Goal: Task Accomplishment & Management: Manage account settings

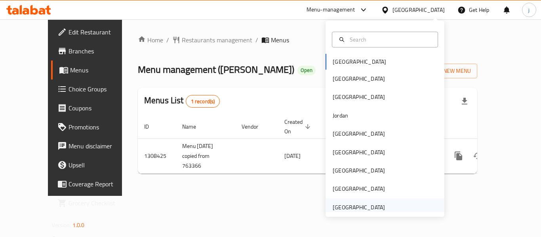
click at [364, 203] on div "[GEOGRAPHIC_DATA]" at bounding box center [358, 207] width 52 height 9
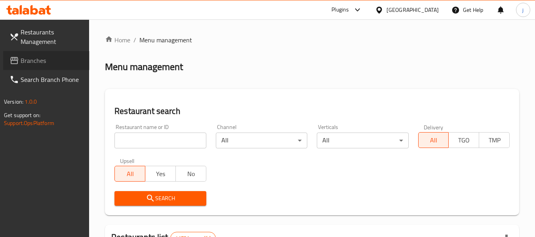
click at [55, 64] on span "Branches" at bounding box center [52, 60] width 63 height 9
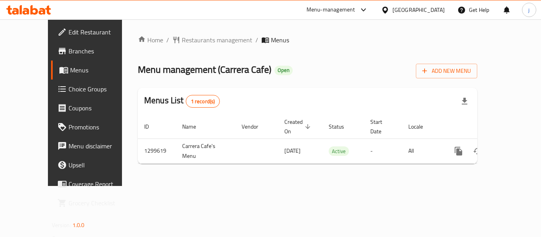
click at [364, 11] on icon at bounding box center [363, 9] width 9 height 9
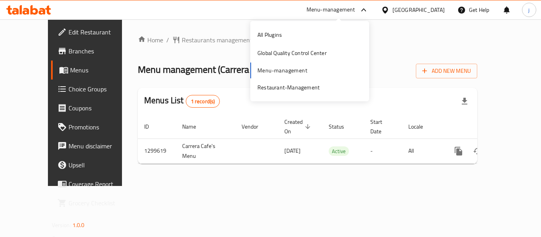
click at [448, 51] on div "Home / Restaurants management / Menus Menu management ( Carrera Cafe ) Open Add…" at bounding box center [307, 102] width 339 height 135
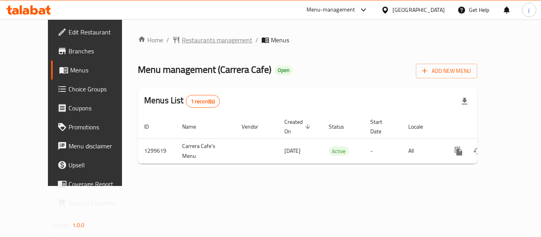
click at [202, 40] on span "Restaurants management" at bounding box center [217, 39] width 70 height 9
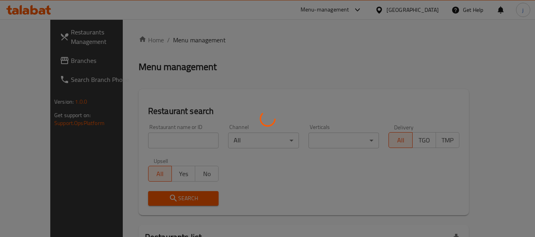
click at [66, 66] on div at bounding box center [267, 118] width 535 height 237
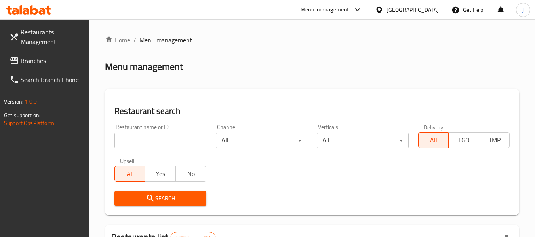
click at [29, 63] on span "Branches" at bounding box center [52, 60] width 63 height 9
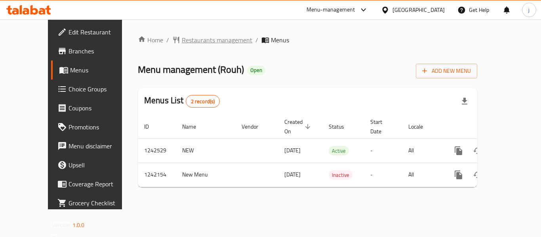
click at [182, 41] on span "Restaurants management" at bounding box center [217, 39] width 70 height 9
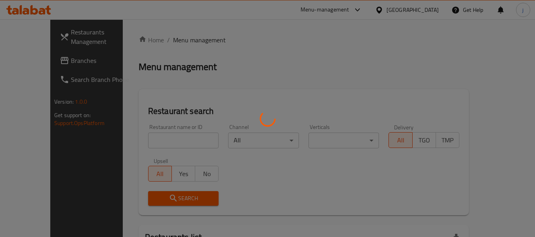
click at [40, 58] on div at bounding box center [267, 118] width 535 height 237
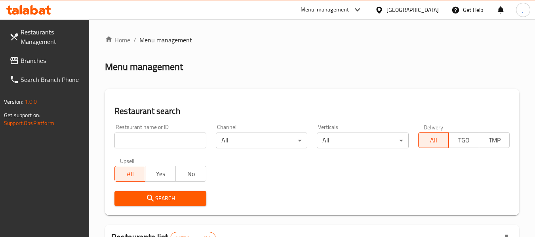
click at [47, 61] on span "Branches" at bounding box center [52, 60] width 63 height 9
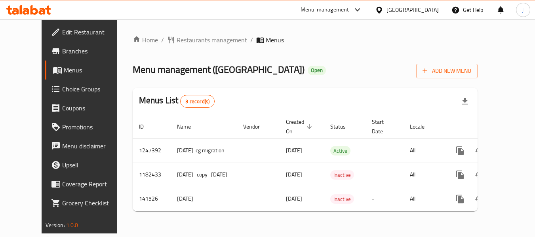
click at [62, 90] on span "Choice Groups" at bounding box center [93, 88] width 63 height 9
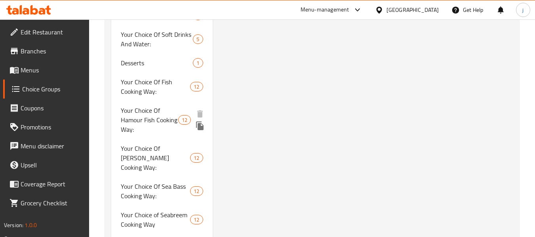
scroll to position [1128, 0]
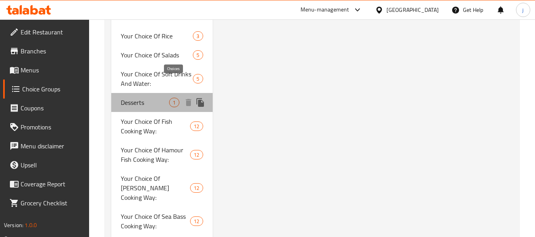
click at [170, 99] on span "1" at bounding box center [173, 103] width 9 height 8
type input "Desserts"
type input "الحلويات"
type input "0"
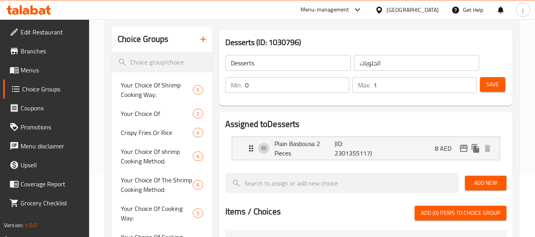
scroll to position [59, 0]
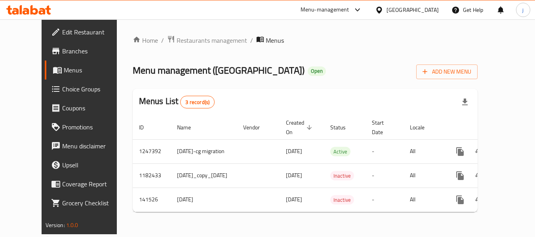
click at [385, 11] on div at bounding box center [380, 10] width 11 height 9
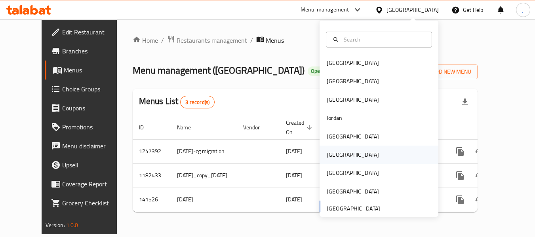
click at [333, 155] on div "[GEOGRAPHIC_DATA]" at bounding box center [352, 154] width 52 height 9
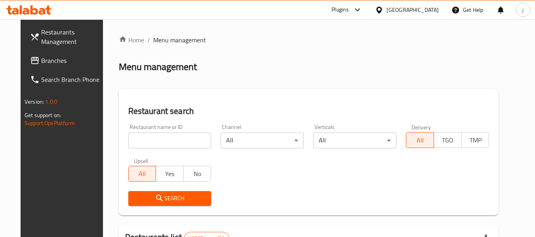
click at [36, 66] on div at bounding box center [267, 118] width 535 height 237
click at [41, 65] on span "Branches" at bounding box center [72, 60] width 63 height 9
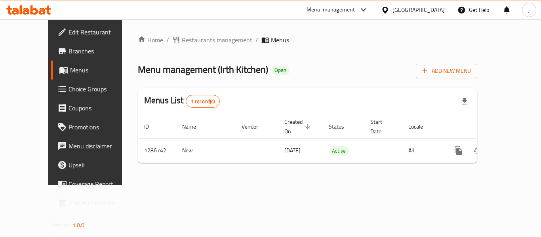
click at [387, 7] on icon at bounding box center [385, 9] width 6 height 7
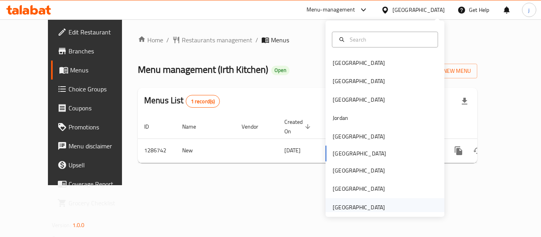
click at [348, 204] on div "[GEOGRAPHIC_DATA]" at bounding box center [358, 207] width 52 height 9
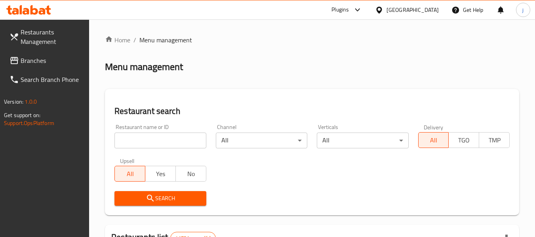
click at [48, 64] on span "Branches" at bounding box center [52, 60] width 63 height 9
